Goal: Entertainment & Leisure: Consume media (video, audio)

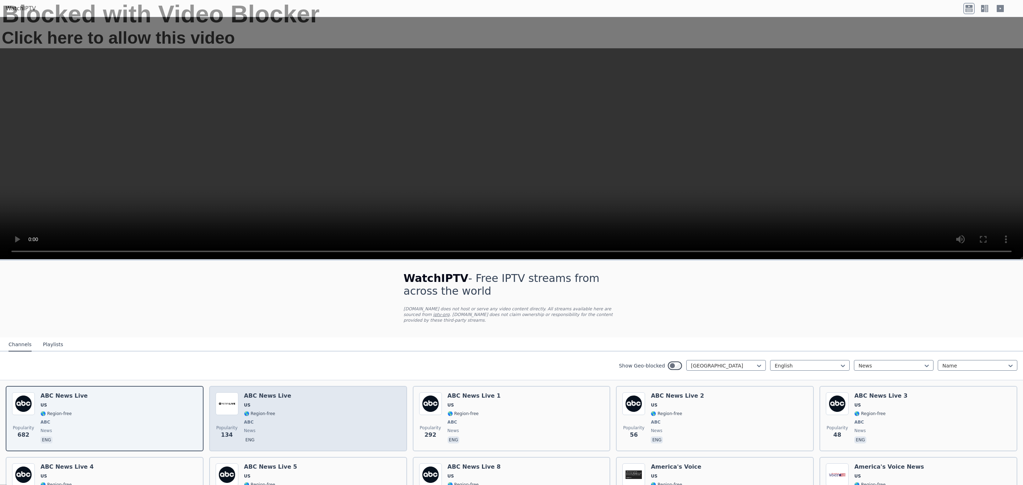
click at [277, 412] on div "ABC News Live US 🌎 Region-free ABC news eng" at bounding box center [267, 419] width 47 height 53
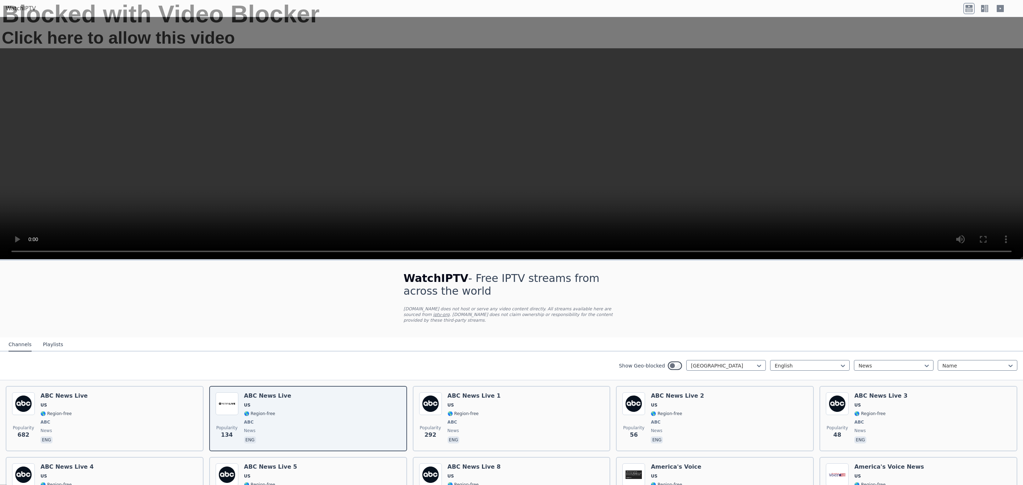
click at [351, 171] on div "Blocked with Video Blocker Click here to allow this video" at bounding box center [511, 121] width 1023 height 243
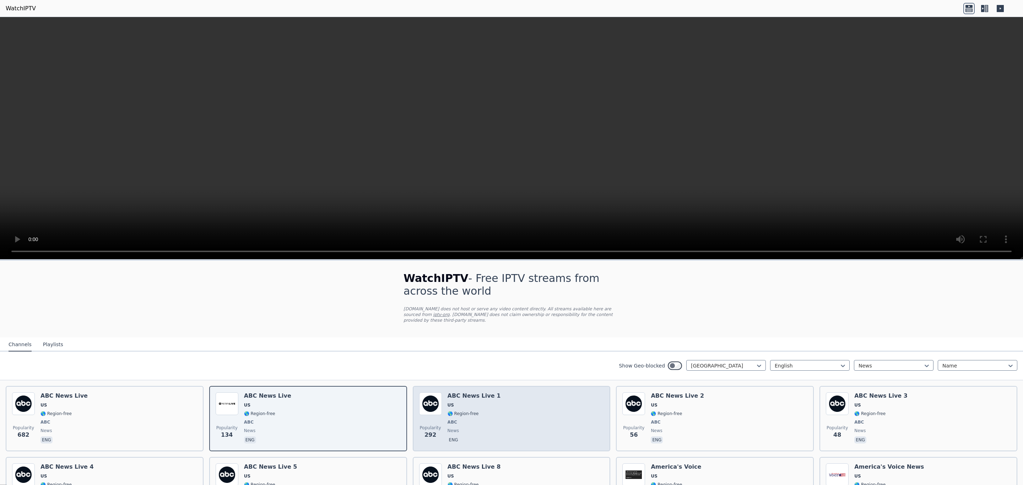
click at [461, 393] on h6 "ABC News Live 1" at bounding box center [474, 396] width 53 height 7
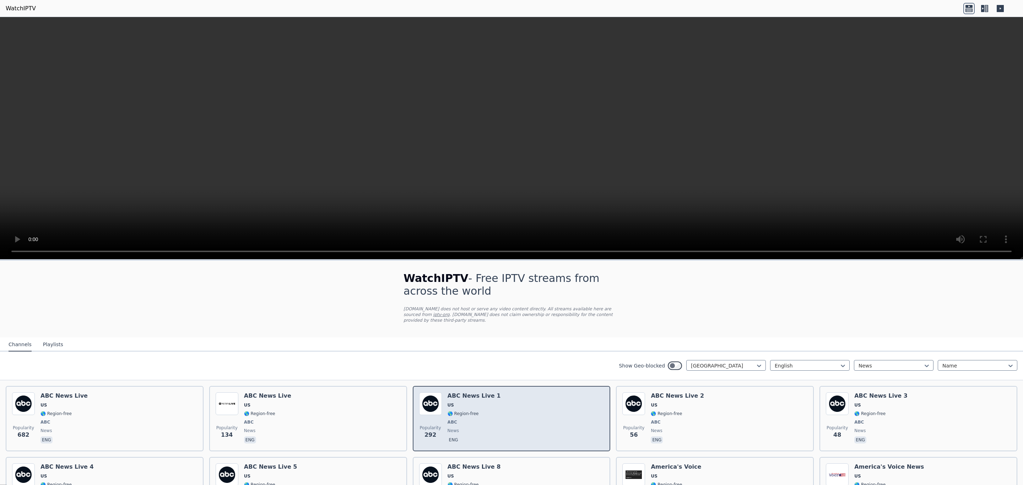
click at [468, 393] on h6 "ABC News Live 1" at bounding box center [474, 396] width 53 height 7
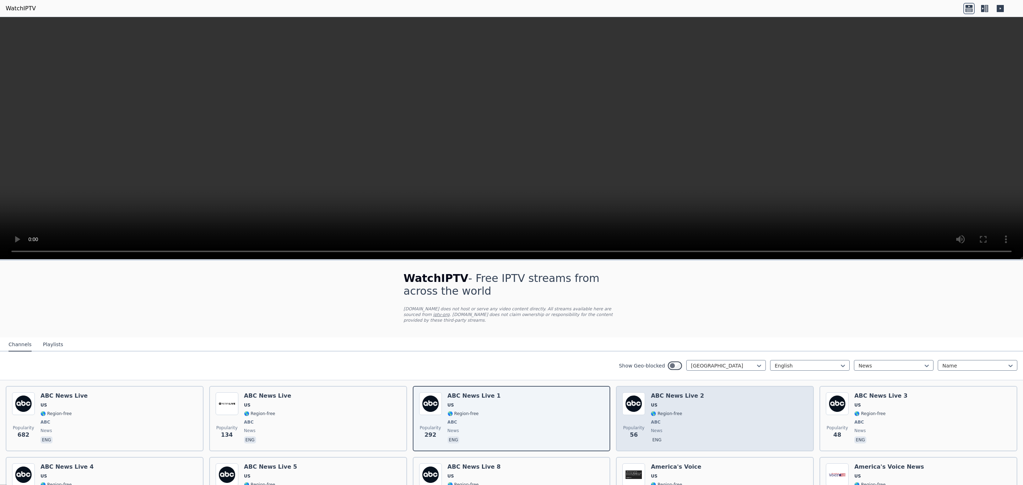
click at [687, 402] on span "US" at bounding box center [677, 405] width 53 height 6
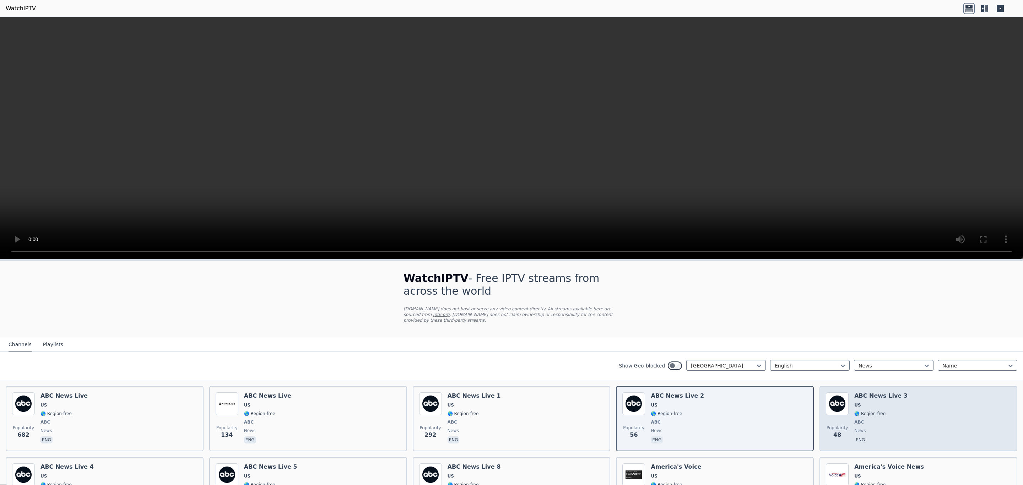
click at [856, 393] on h6 "ABC News Live 3" at bounding box center [880, 396] width 53 height 7
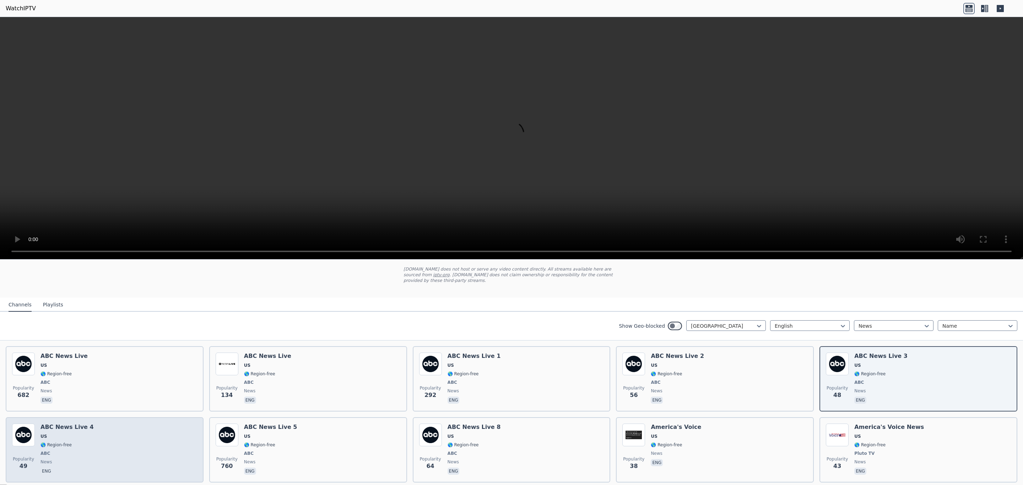
scroll to position [37, 0]
click at [65, 420] on div "Popularity 49 ABC News Live 4 US 🌎 Region-free ABC news eng" at bounding box center [105, 452] width 198 height 65
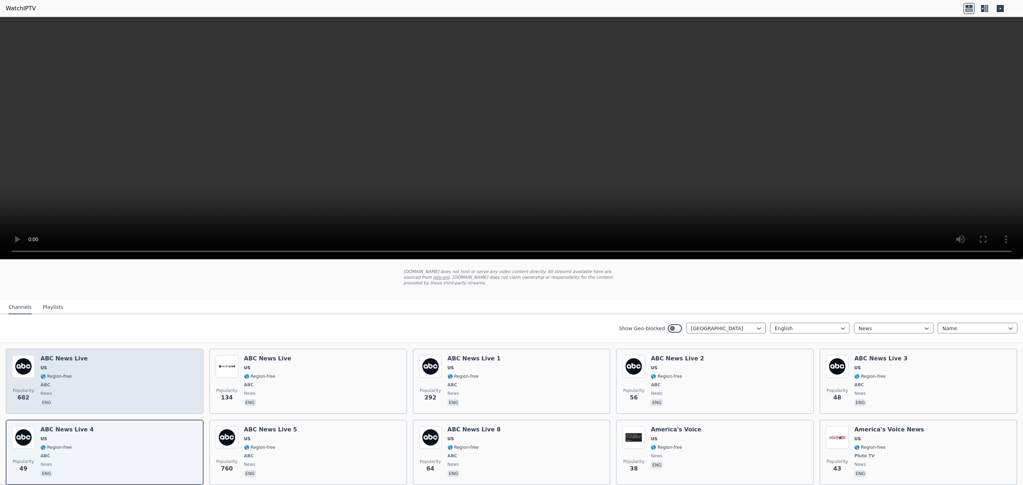
click at [60, 355] on h6 "ABC News Live" at bounding box center [63, 358] width 47 height 7
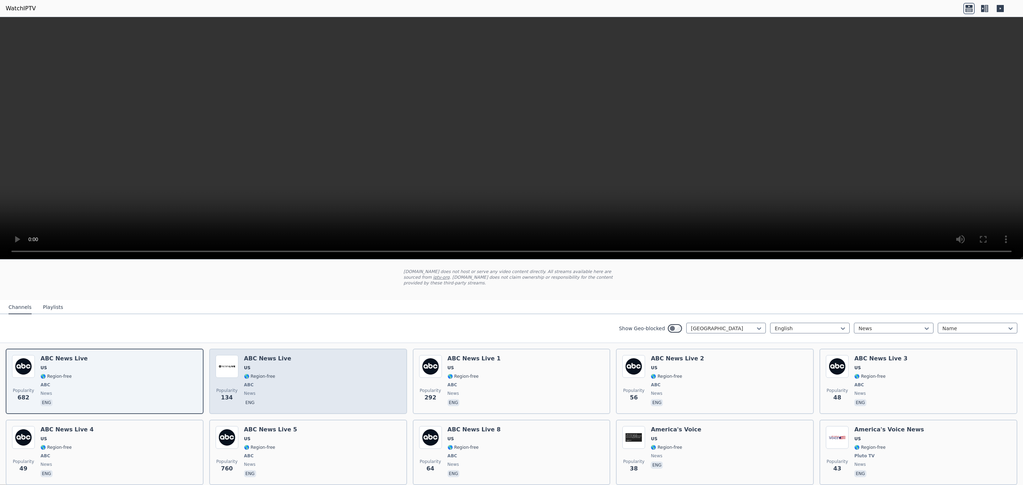
click at [270, 365] on span "US" at bounding box center [267, 368] width 47 height 6
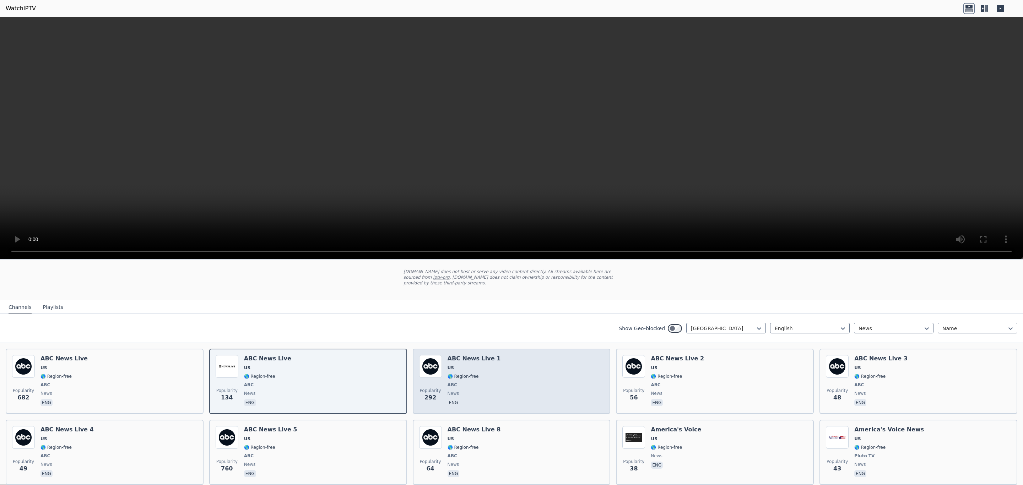
click at [464, 365] on span "US" at bounding box center [474, 368] width 53 height 6
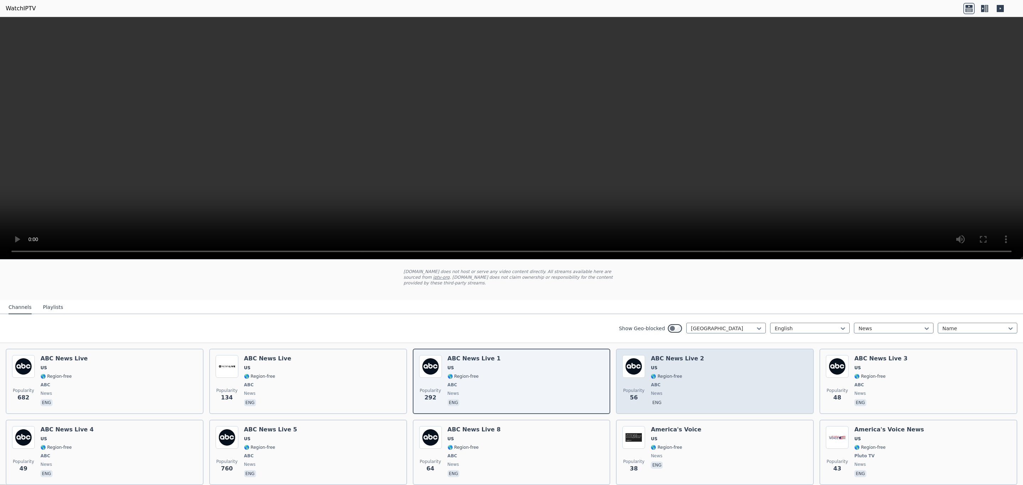
click at [660, 358] on div "ABC News Live 2 US 🌎 Region-free ABC news eng" at bounding box center [677, 381] width 53 height 53
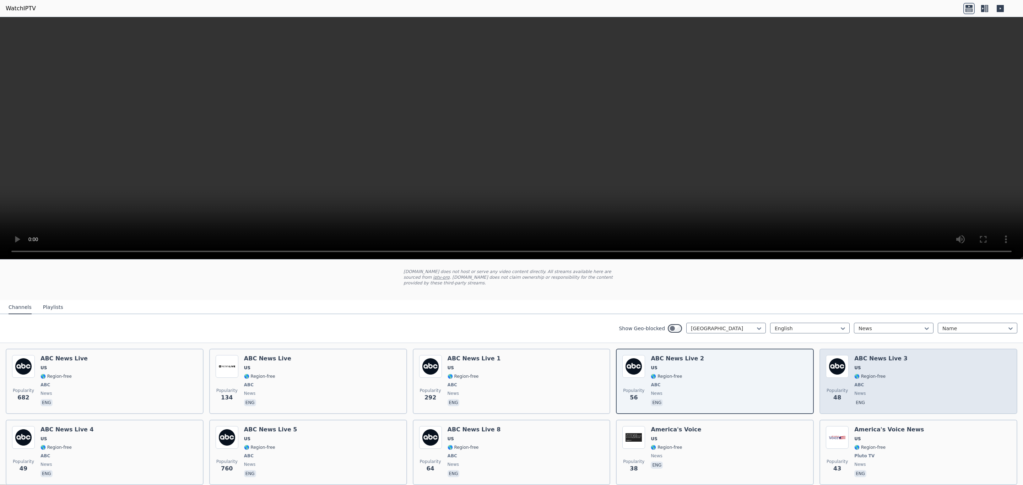
click at [875, 356] on div "ABC News Live 3 US 🌎 Region-free ABC news eng" at bounding box center [880, 381] width 53 height 53
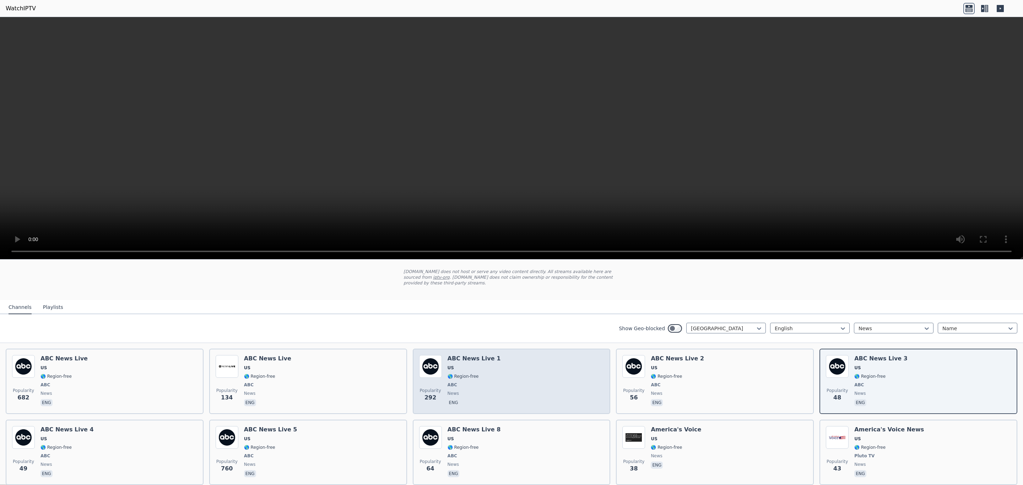
click at [516, 372] on div "Popularity 292 ABC News Live 1 US 🌎 Region-free ABC news eng" at bounding box center [511, 381] width 185 height 53
